Goal: Task Accomplishment & Management: Use online tool/utility

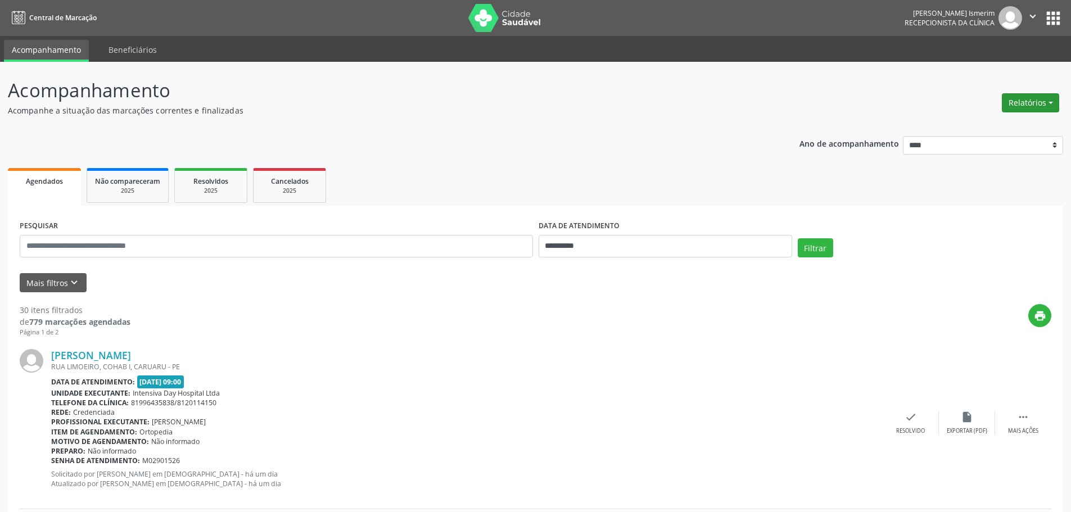
click at [1030, 106] on button "Relatórios" at bounding box center [1029, 102] width 57 height 19
click at [984, 123] on link "Agendamentos" at bounding box center [999, 127] width 121 height 16
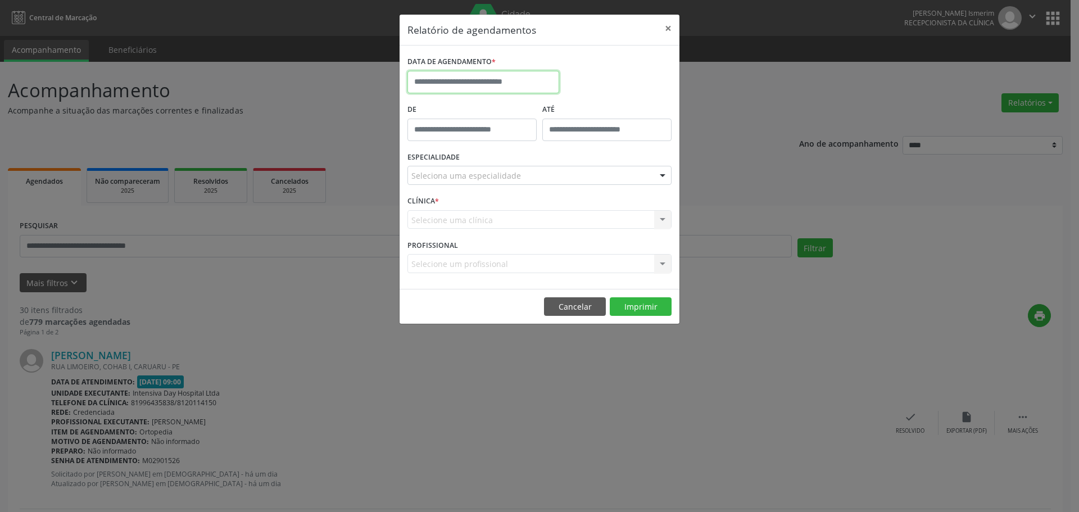
click at [482, 74] on input "text" at bounding box center [483, 82] width 152 height 22
click at [519, 232] on span "28" at bounding box center [518, 231] width 22 height 22
type input "**********"
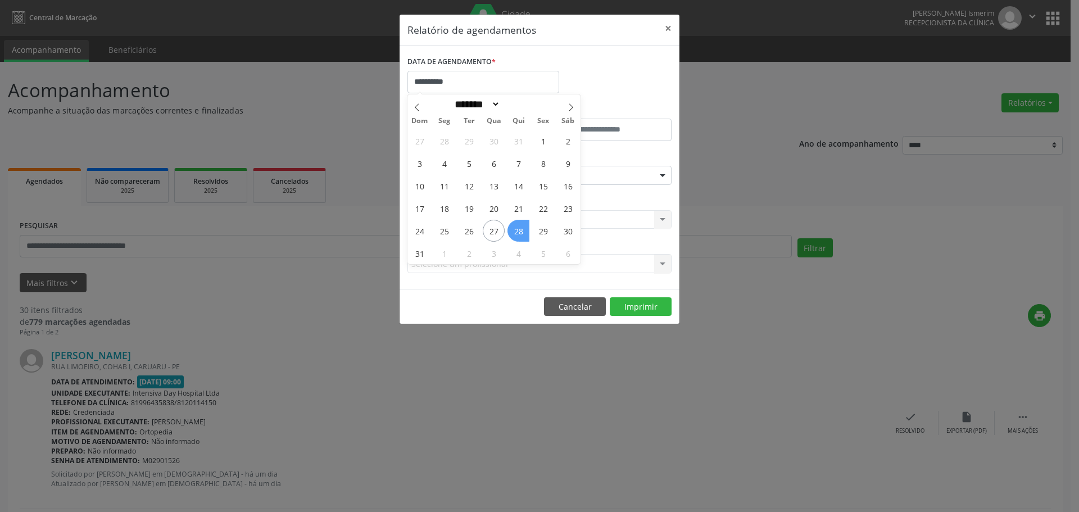
click at [519, 232] on span "28" at bounding box center [518, 231] width 22 height 22
click at [636, 174] on div "Seleciona uma especialidade" at bounding box center [539, 175] width 264 height 19
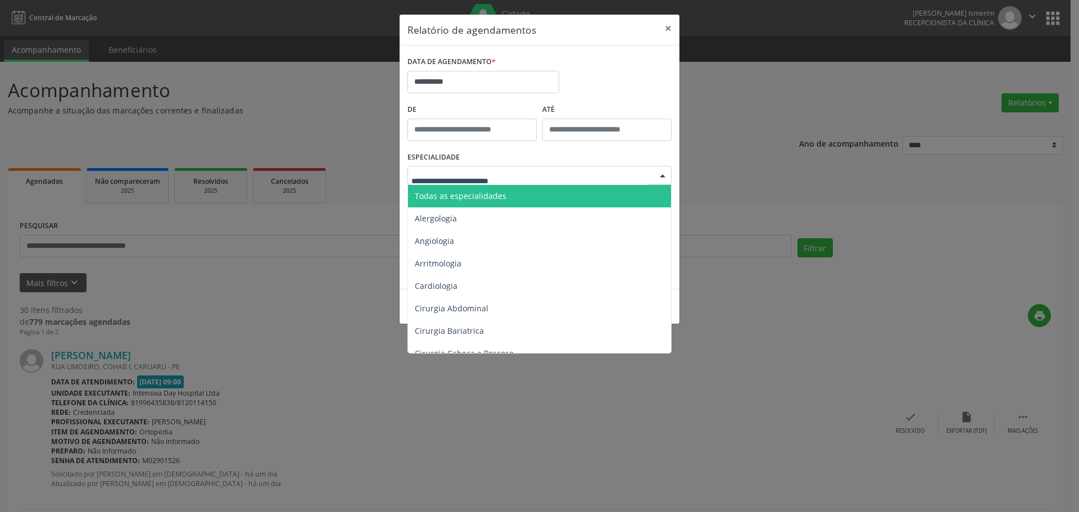
click at [496, 188] on span "Todas as especialidades" at bounding box center [540, 196] width 265 height 22
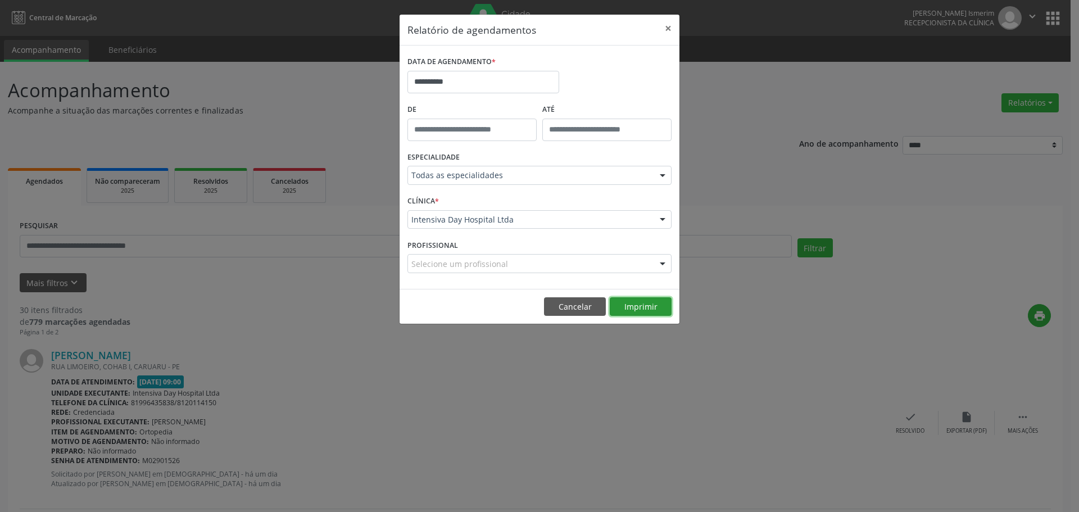
click at [651, 307] on button "Imprimir" at bounding box center [641, 306] width 62 height 19
